Goal: Task Accomplishment & Management: Manage account settings

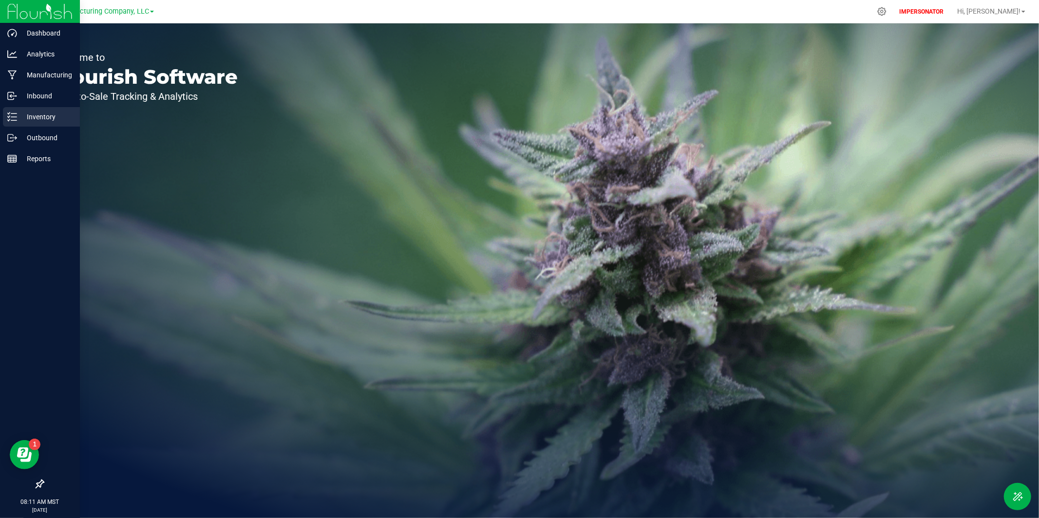
click at [14, 116] on icon at bounding box center [12, 117] width 10 height 10
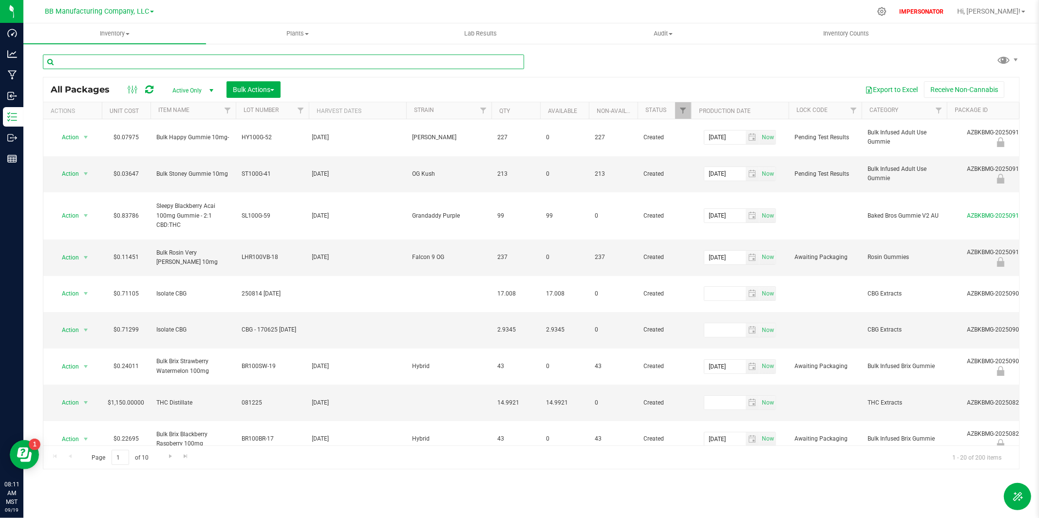
click at [186, 62] on input "text" at bounding box center [283, 62] width 481 height 15
paste input "AZBKBMG-20250905-020"
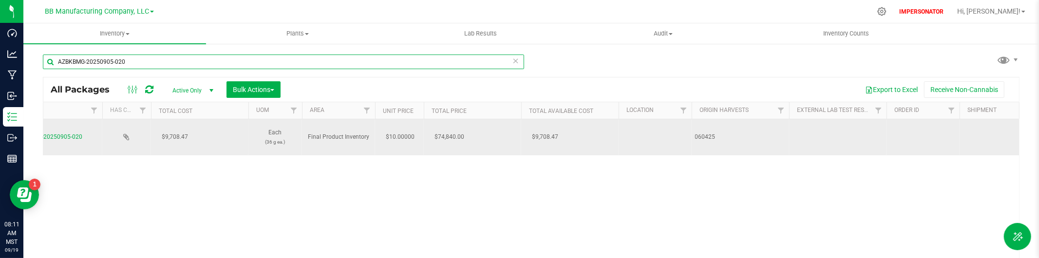
scroll to position [0, 967]
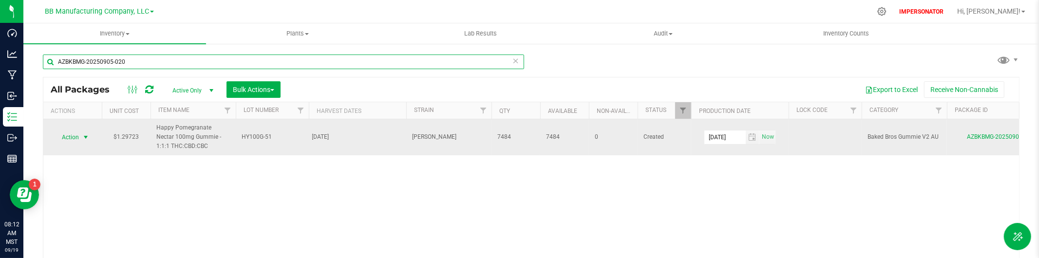
type input "AZBKBMG-20250905-020"
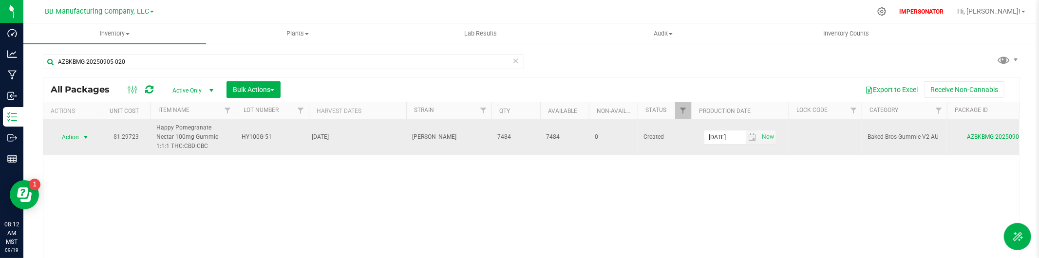
click at [69, 136] on span "Action" at bounding box center [66, 138] width 26 height 14
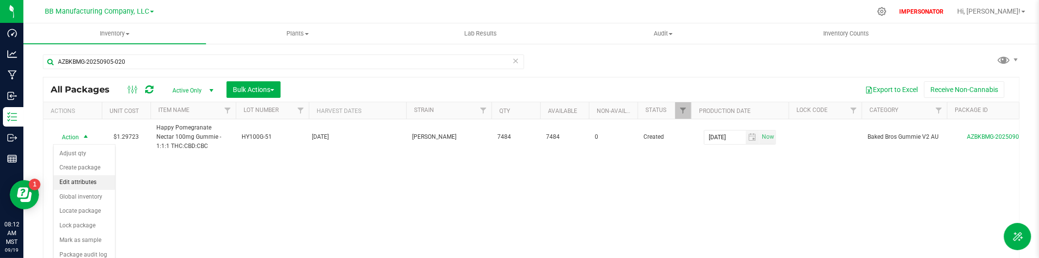
drag, startPoint x: 90, startPoint y: 182, endPoint x: 99, endPoint y: 181, distance: 9.3
click at [89, 182] on li "Edit attributes" at bounding box center [84, 182] width 61 height 15
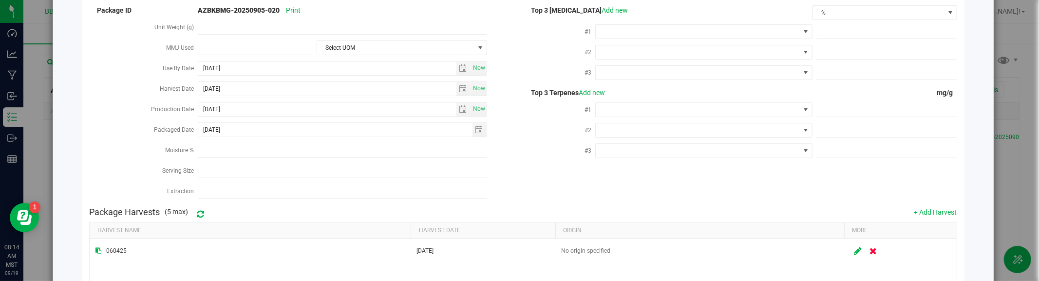
scroll to position [0, 0]
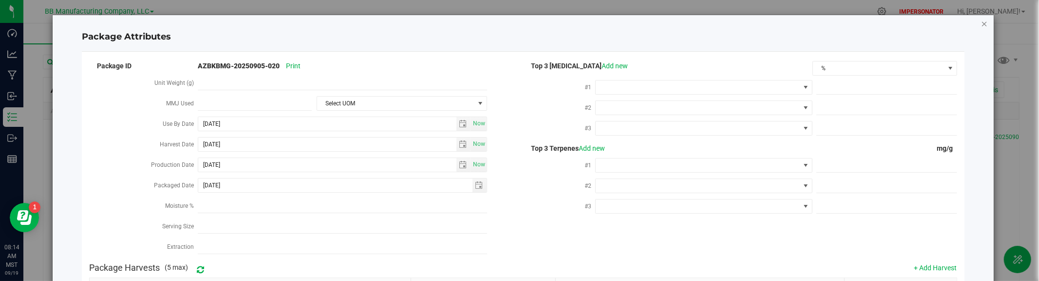
click at [986, 23] on icon "Close modal" at bounding box center [984, 24] width 7 height 12
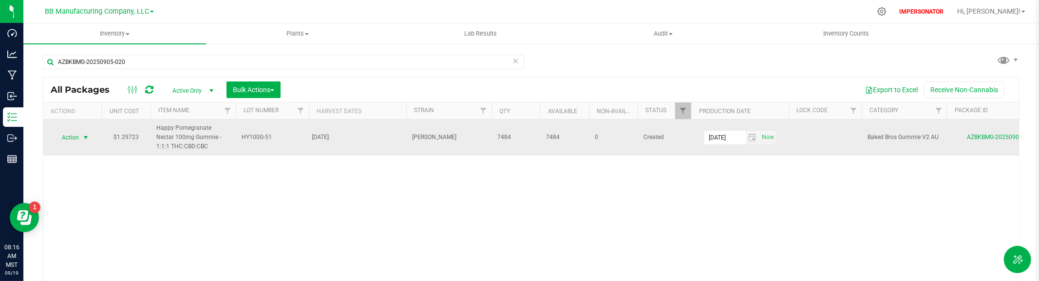
click at [69, 138] on span "Action" at bounding box center [66, 138] width 26 height 14
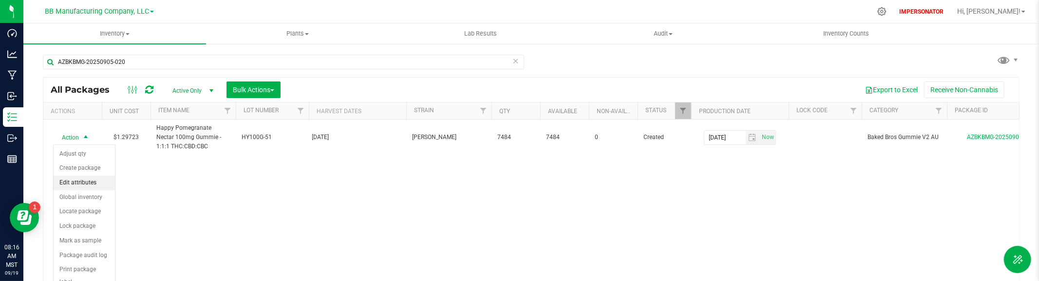
click at [75, 180] on li "Edit attributes" at bounding box center [84, 182] width 61 height 15
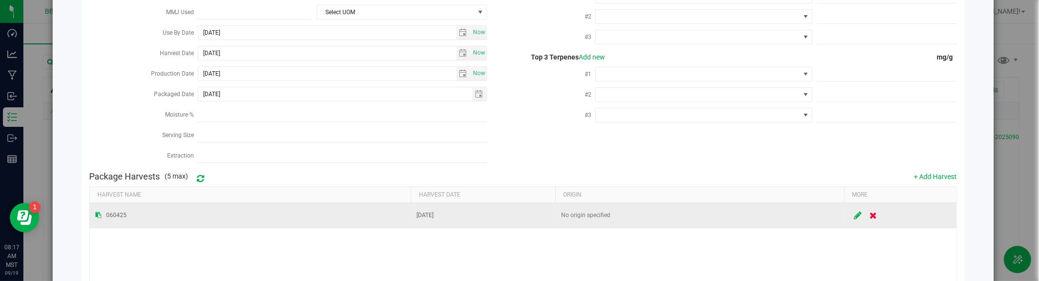
scroll to position [92, 0]
click at [858, 214] on icon at bounding box center [858, 214] width 9 height 7
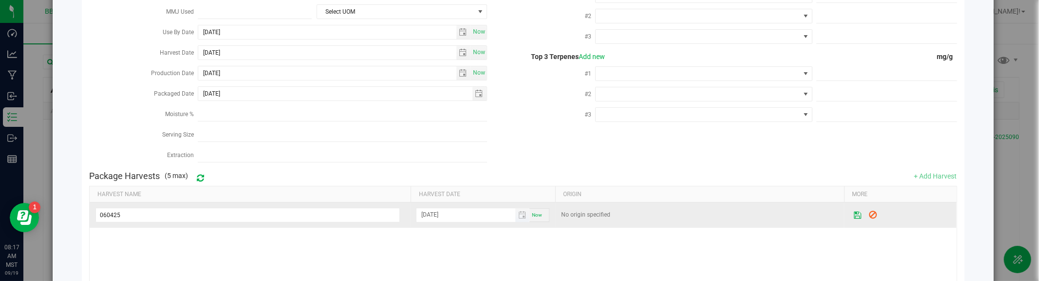
click at [457, 217] on input "[DATE]" at bounding box center [466, 214] width 99 height 12
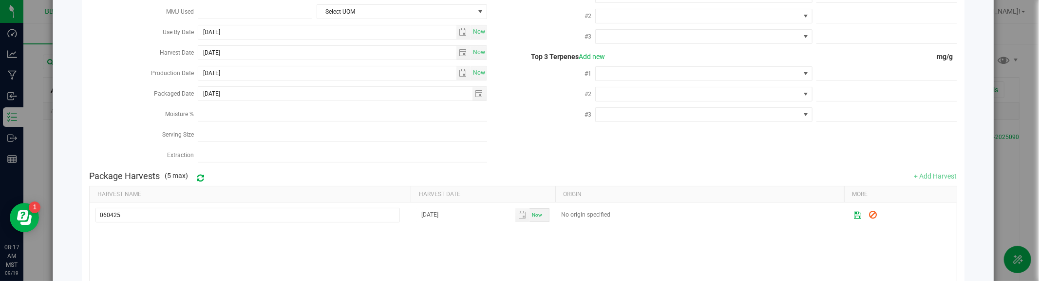
click at [356, 237] on div "060425 [DATE] Now No origin specified" at bounding box center [523, 266] width 867 height 129
click at [878, 216] on button at bounding box center [872, 215] width 17 height 19
click at [891, 244] on div "060425 [DATE] No origin specified" at bounding box center [523, 266] width 867 height 129
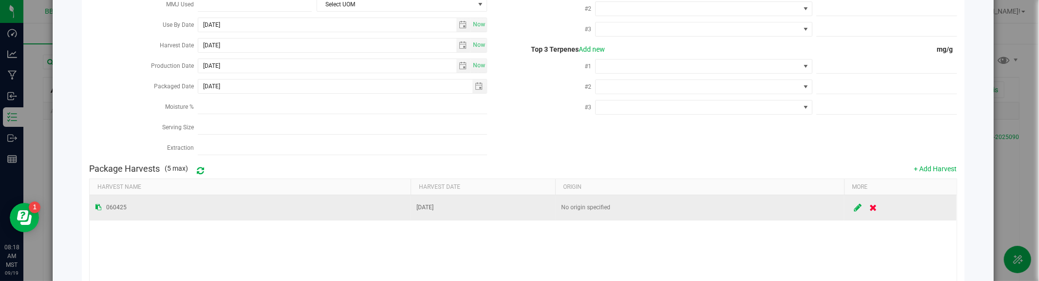
scroll to position [99, 0]
drag, startPoint x: 417, startPoint y: 205, endPoint x: 453, endPoint y: 205, distance: 35.6
click at [453, 205] on td "[DATE]" at bounding box center [483, 206] width 145 height 25
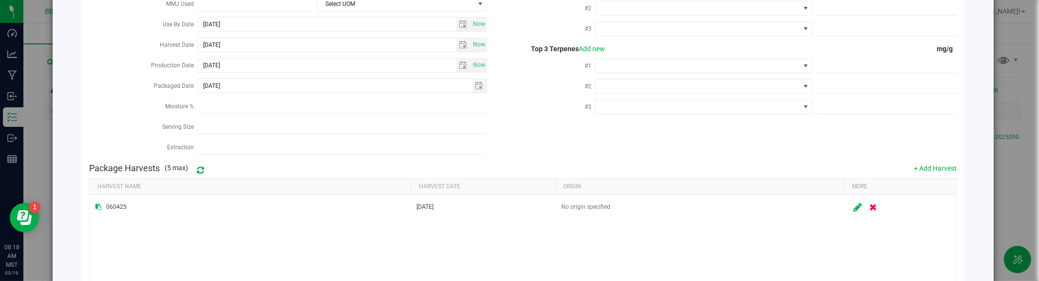
click at [856, 205] on icon at bounding box center [858, 207] width 9 height 7
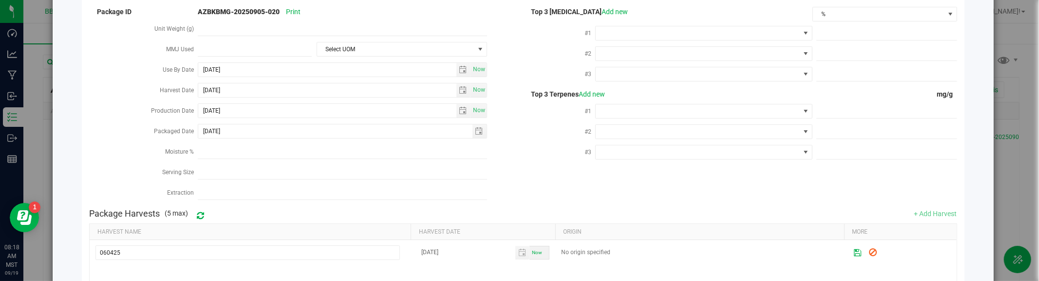
scroll to position [51, 0]
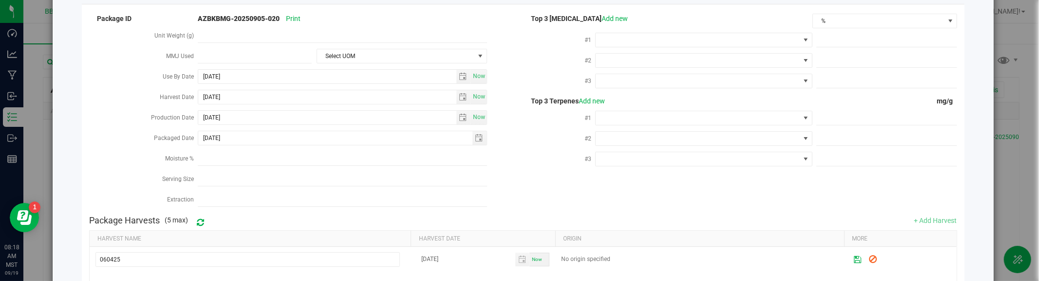
drag, startPoint x: 158, startPoint y: 92, endPoint x: 517, endPoint y: 93, distance: 359.1
click at [517, 93] on div "Harvest Date [DATE] Now" at bounding box center [306, 98] width 434 height 20
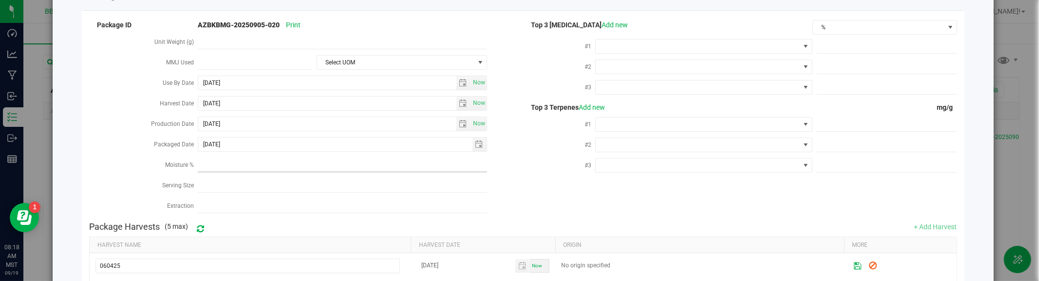
scroll to position [39, 0]
click at [173, 105] on label "Harvest Date" at bounding box center [179, 105] width 38 height 18
click at [198, 105] on input "[DATE]" at bounding box center [327, 105] width 258 height 14
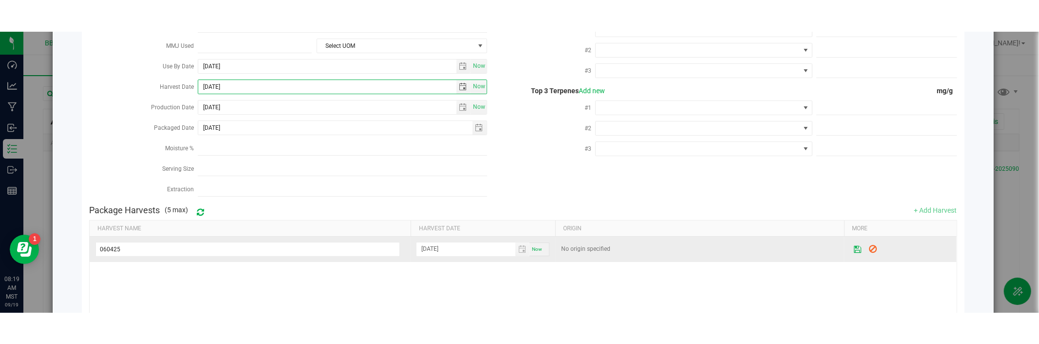
scroll to position [90, 0]
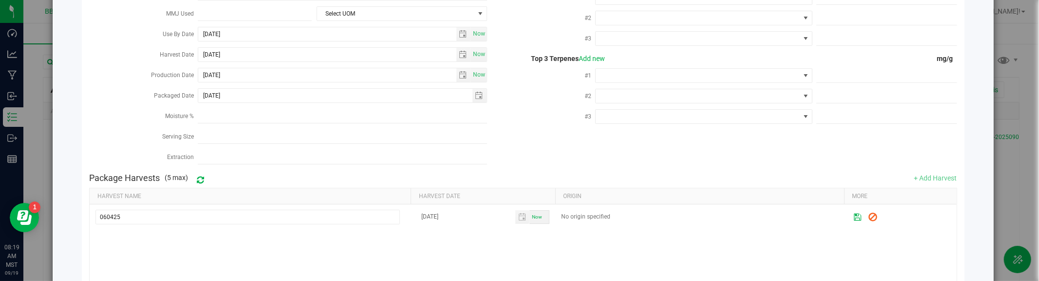
click at [873, 216] on icon at bounding box center [873, 216] width 9 height 7
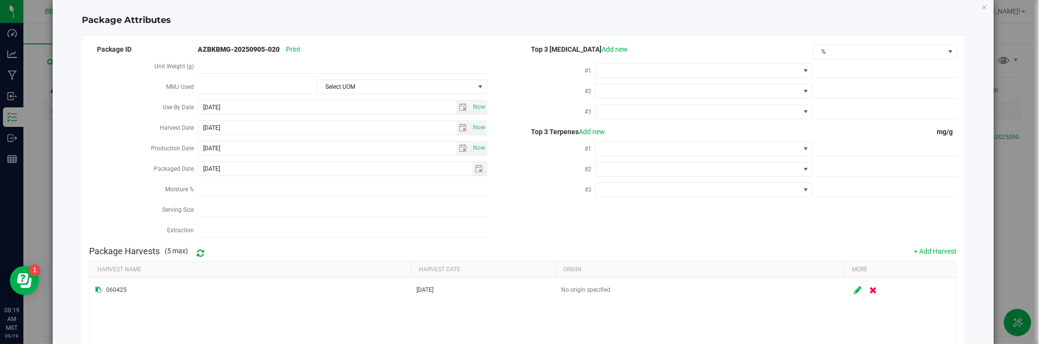
scroll to position [15, 0]
drag, startPoint x: 160, startPoint y: 131, endPoint x: 555, endPoint y: 136, distance: 395.2
click at [555, 136] on div "Package ID AZBKBMG-20250905-020 Print Unit Weight (g) MMJ Used Select UOM Use B…" at bounding box center [523, 144] width 868 height 198
click at [512, 134] on div "Harvest Date [DATE] Now" at bounding box center [306, 130] width 434 height 20
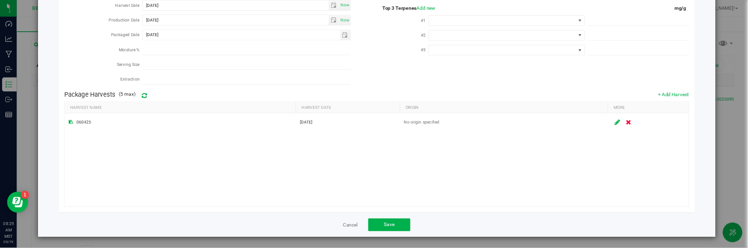
scroll to position [0, 0]
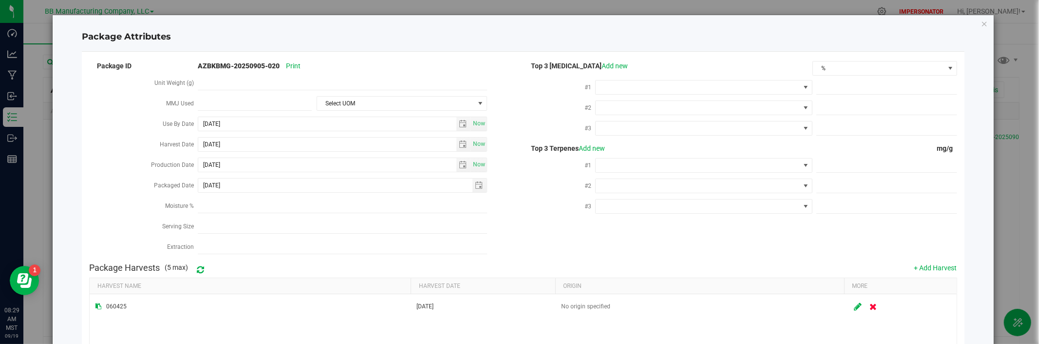
click at [984, 22] on icon "Close modal" at bounding box center [984, 24] width 7 height 12
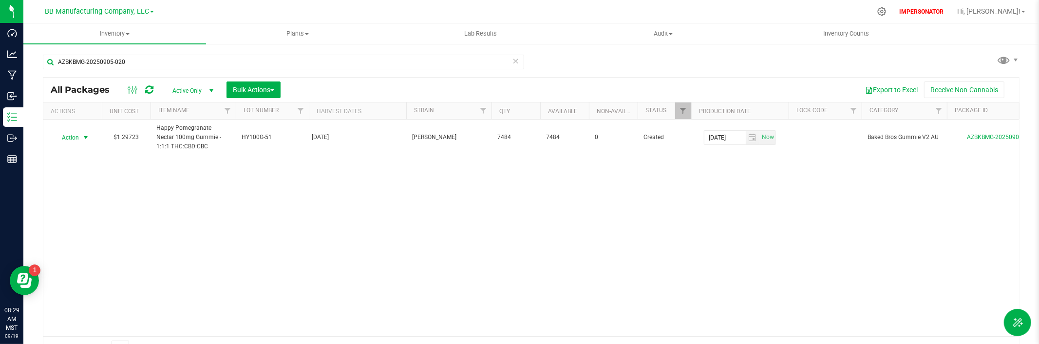
click at [673, 80] on div "All Packages Active Only Active Only Lab Samples Locked All Bulk Actions Add to…" at bounding box center [531, 89] width 976 height 24
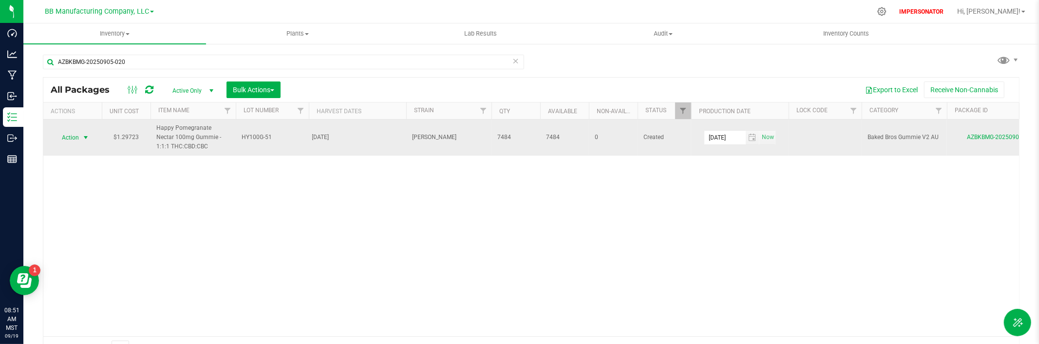
click at [78, 142] on span "Action" at bounding box center [66, 138] width 26 height 14
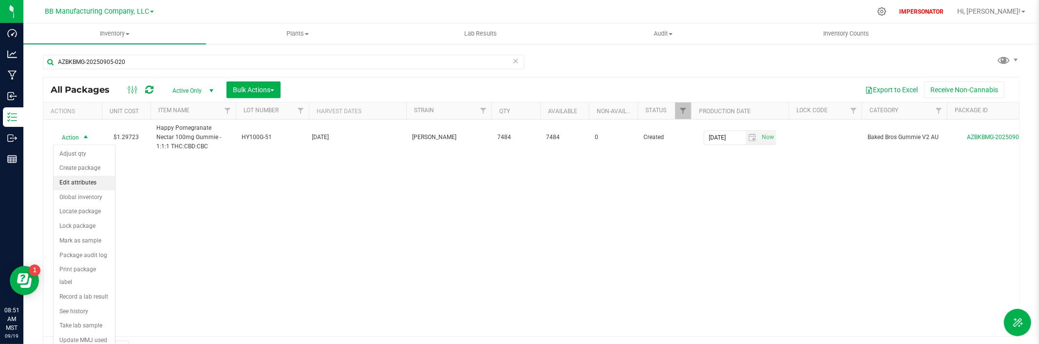
drag, startPoint x: 86, startPoint y: 181, endPoint x: 101, endPoint y: 179, distance: 15.7
click at [86, 181] on li "Edit attributes" at bounding box center [84, 182] width 61 height 15
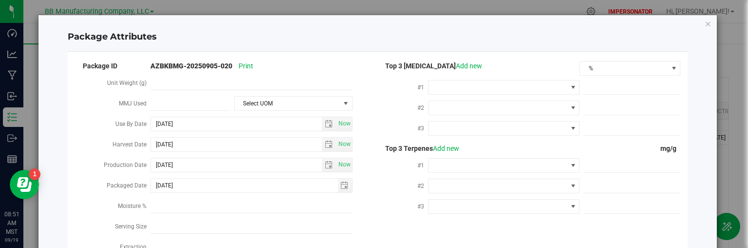
click at [162, 68] on strong "AZBKBMG-20250905-020" at bounding box center [192, 66] width 82 height 8
drag, startPoint x: 187, startPoint y: 68, endPoint x: 216, endPoint y: 67, distance: 29.3
click at [217, 67] on strong "AZBKBMG-20250905-020" at bounding box center [192, 66] width 82 height 8
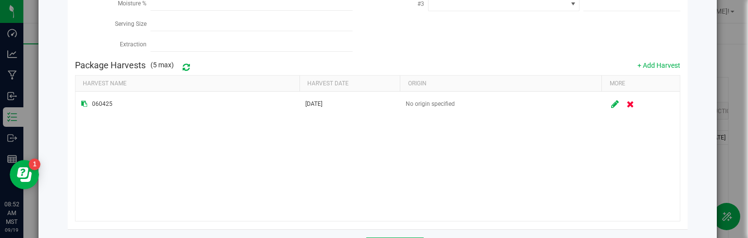
scroll to position [203, 0]
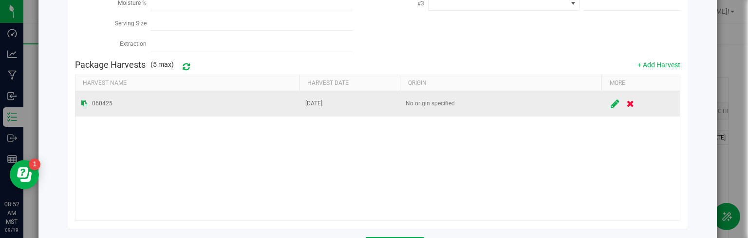
click at [614, 106] on icon at bounding box center [616, 103] width 9 height 7
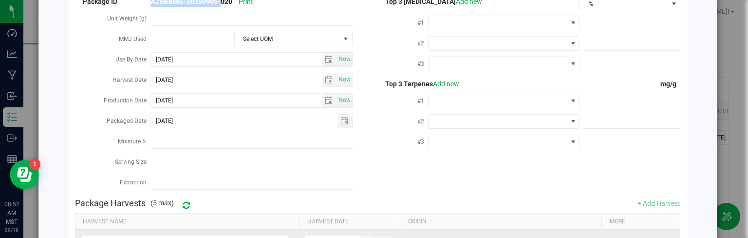
scroll to position [0, 0]
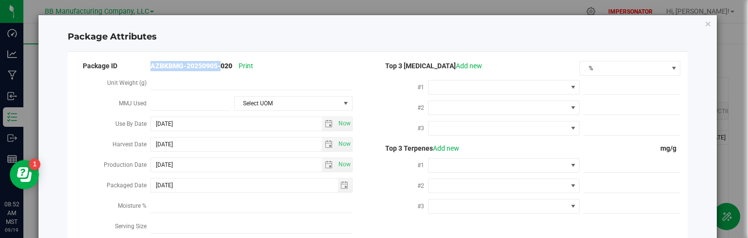
drag, startPoint x: 116, startPoint y: 144, endPoint x: 377, endPoint y: 142, distance: 261.2
click at [377, 142] on div "Harvest Date [DATE] Now" at bounding box center [226, 145] width 303 height 20
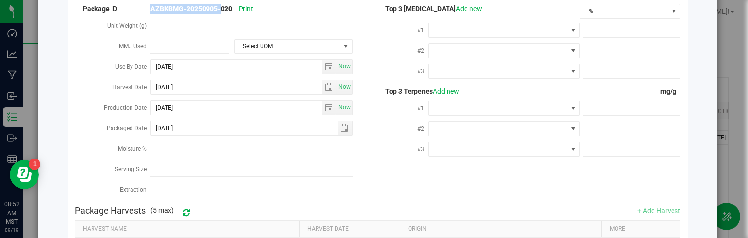
scroll to position [56, 0]
click at [678, 88] on span "mg/g" at bounding box center [671, 92] width 20 height 8
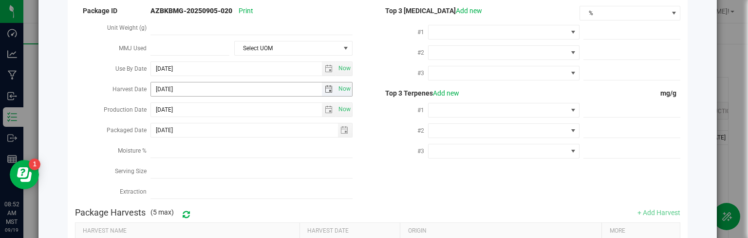
scroll to position [49, 0]
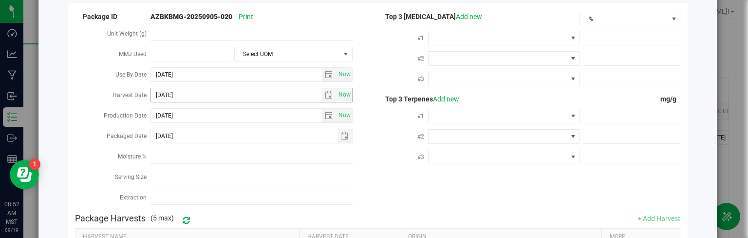
drag, startPoint x: 134, startPoint y: 92, endPoint x: 151, endPoint y: 92, distance: 17.5
click at [151, 92] on div "Harvest Date [DATE] Now" at bounding box center [226, 96] width 303 height 20
click at [115, 100] on label "Harvest Date" at bounding box center [132, 95] width 38 height 18
click at [151, 100] on input "[DATE]" at bounding box center [236, 95] width 171 height 14
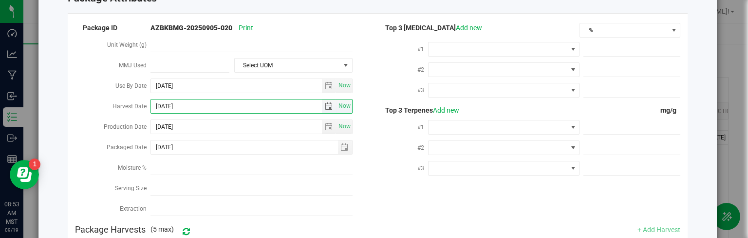
scroll to position [38, 0]
drag, startPoint x: 120, startPoint y: 106, endPoint x: 361, endPoint y: 108, distance: 240.2
click at [361, 108] on div "Harvest Date [DATE] Now" at bounding box center [226, 107] width 303 height 20
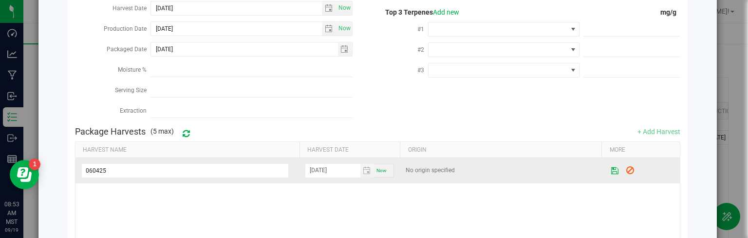
scroll to position [115, 0]
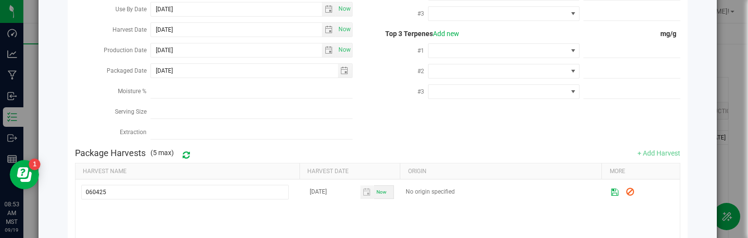
click at [124, 30] on label "Harvest Date" at bounding box center [132, 30] width 38 height 18
click at [151, 30] on input "[DATE]" at bounding box center [236, 30] width 171 height 14
drag, startPoint x: 124, startPoint y: 30, endPoint x: 368, endPoint y: 35, distance: 243.7
click at [368, 36] on div "Harvest Date [DATE] Now" at bounding box center [226, 30] width 303 height 20
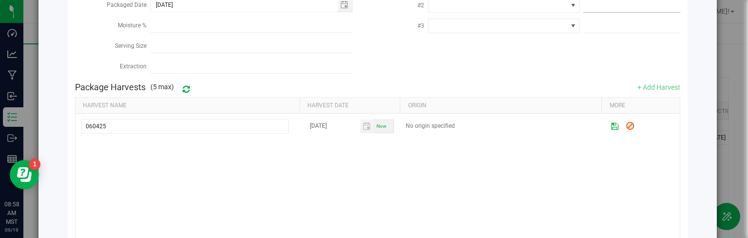
scroll to position [180, 0]
